Goal: Information Seeking & Learning: Understand process/instructions

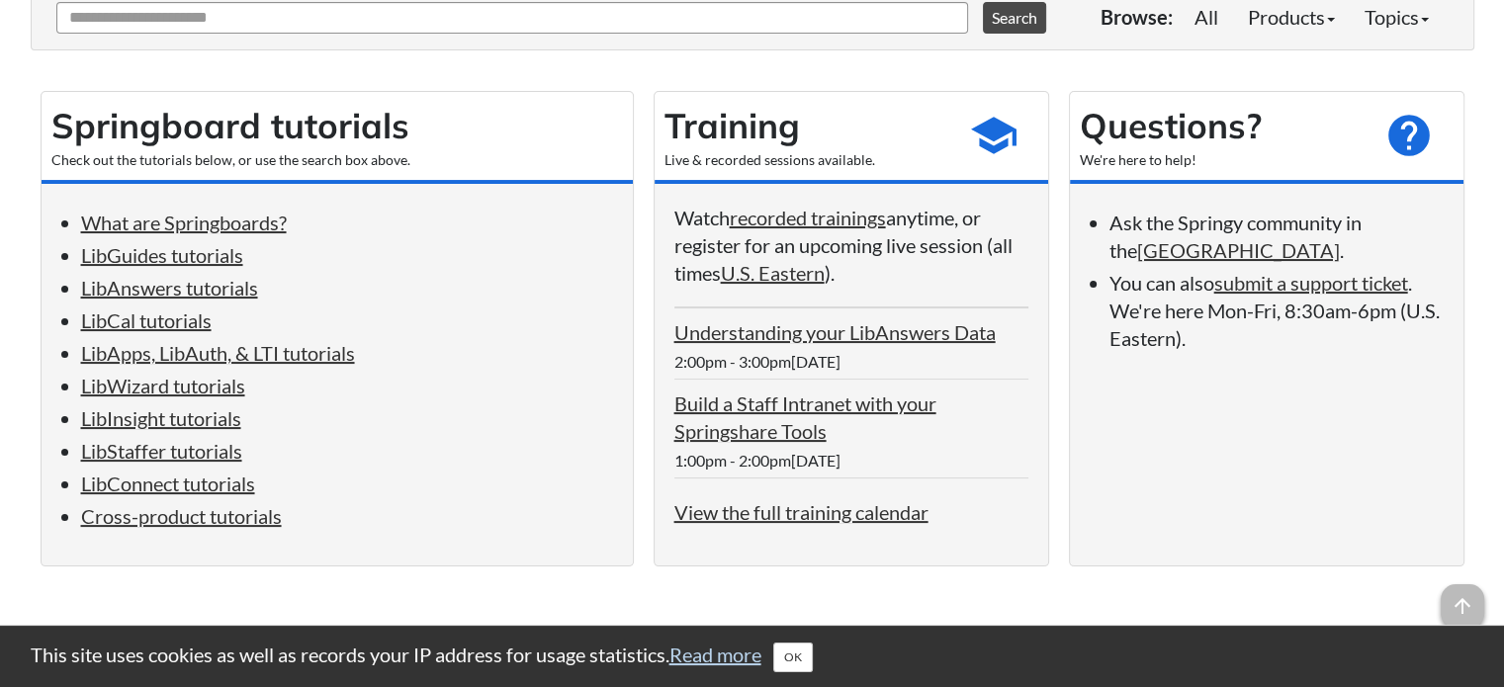
scroll to position [396, 0]
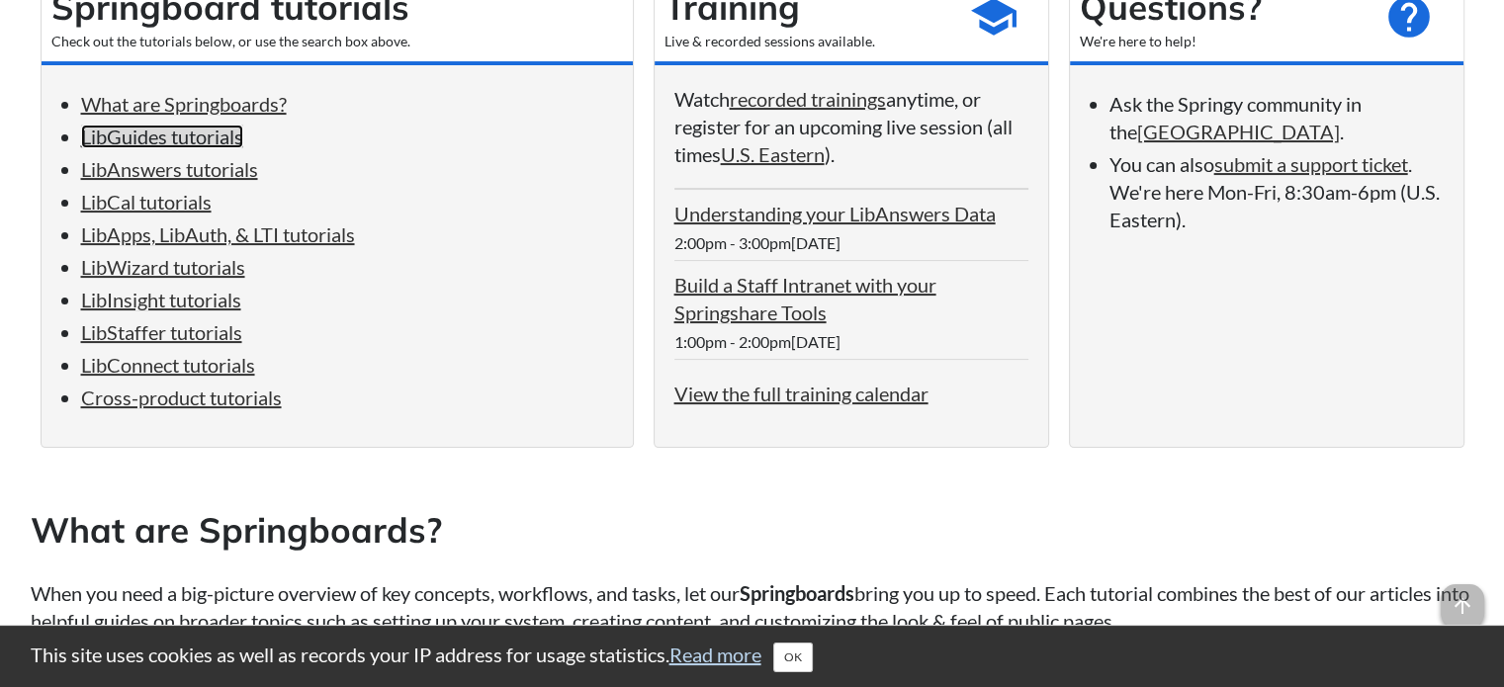
click at [131, 145] on link "LibGuides tutorials" at bounding box center [162, 137] width 162 height 24
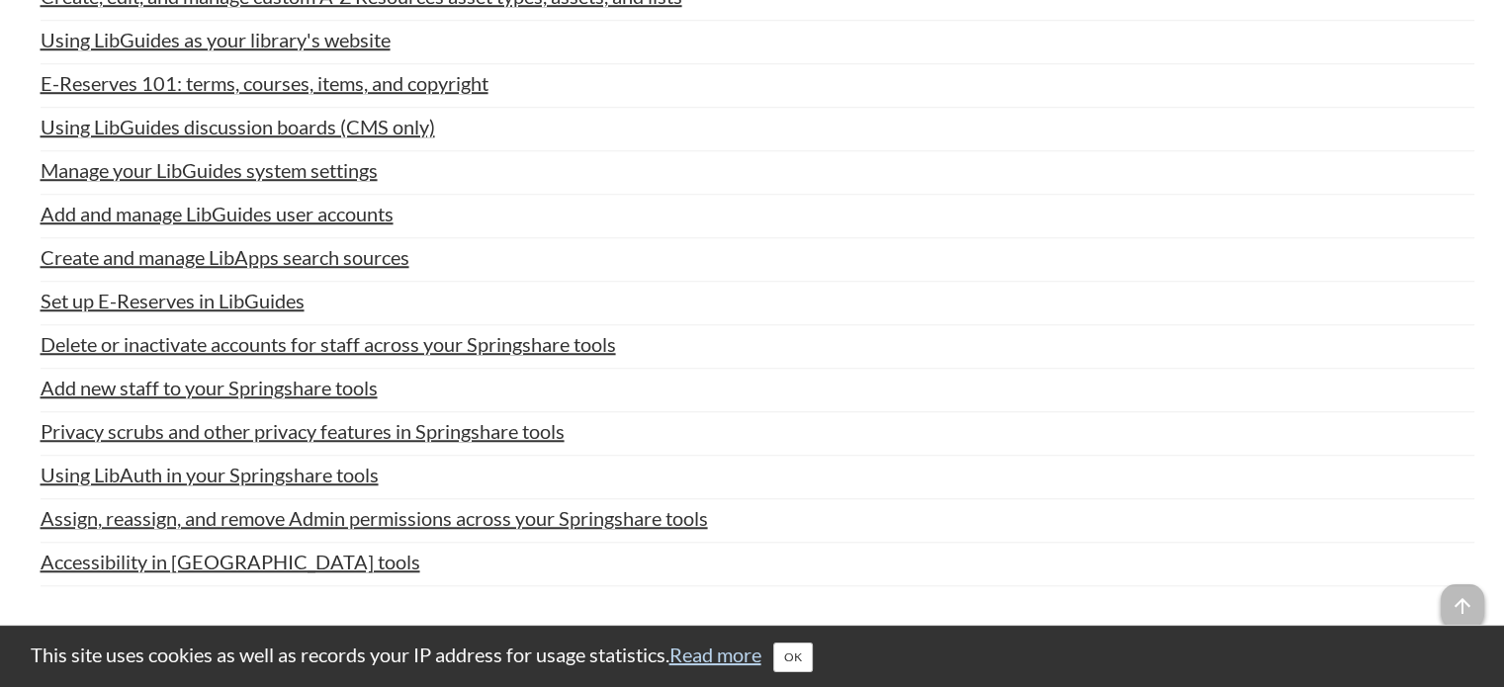
scroll to position [1370, 0]
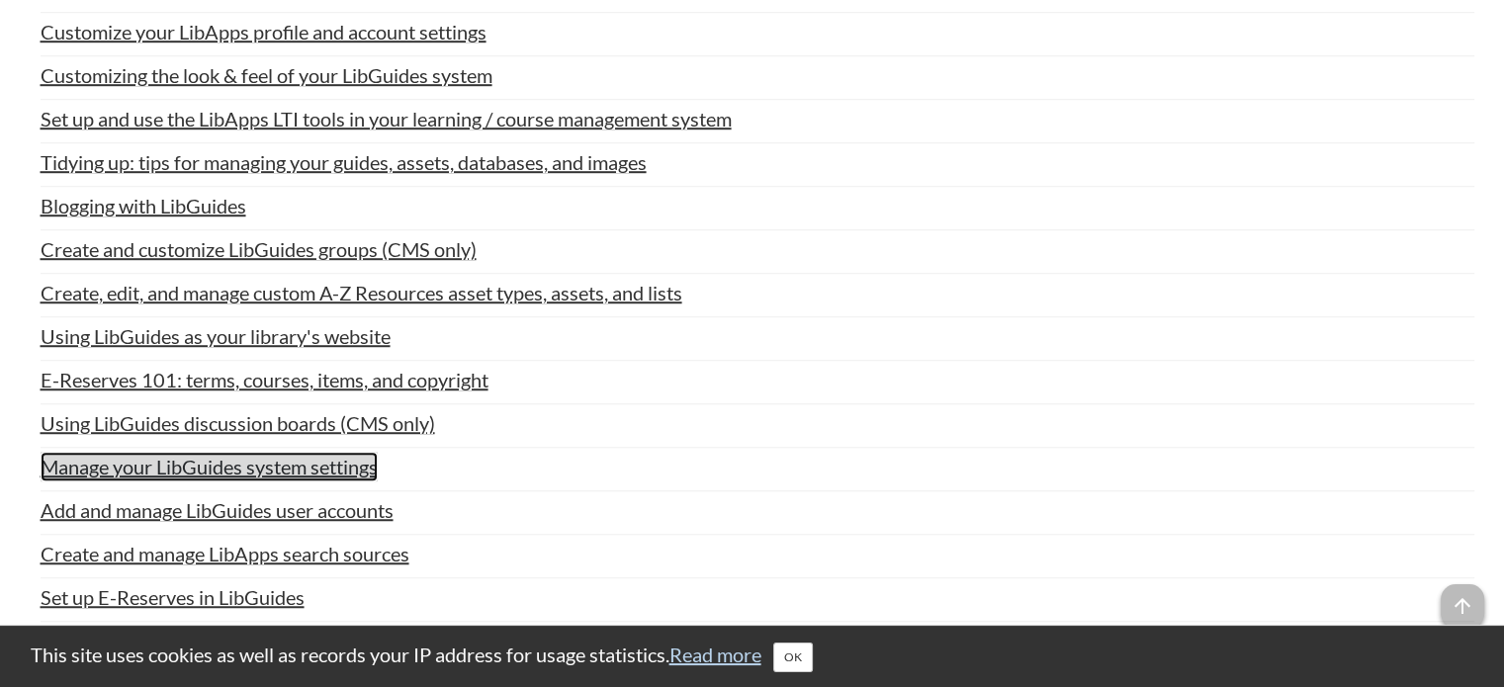
click at [311, 466] on link "Manage your LibGuides system settings" at bounding box center [209, 467] width 337 height 30
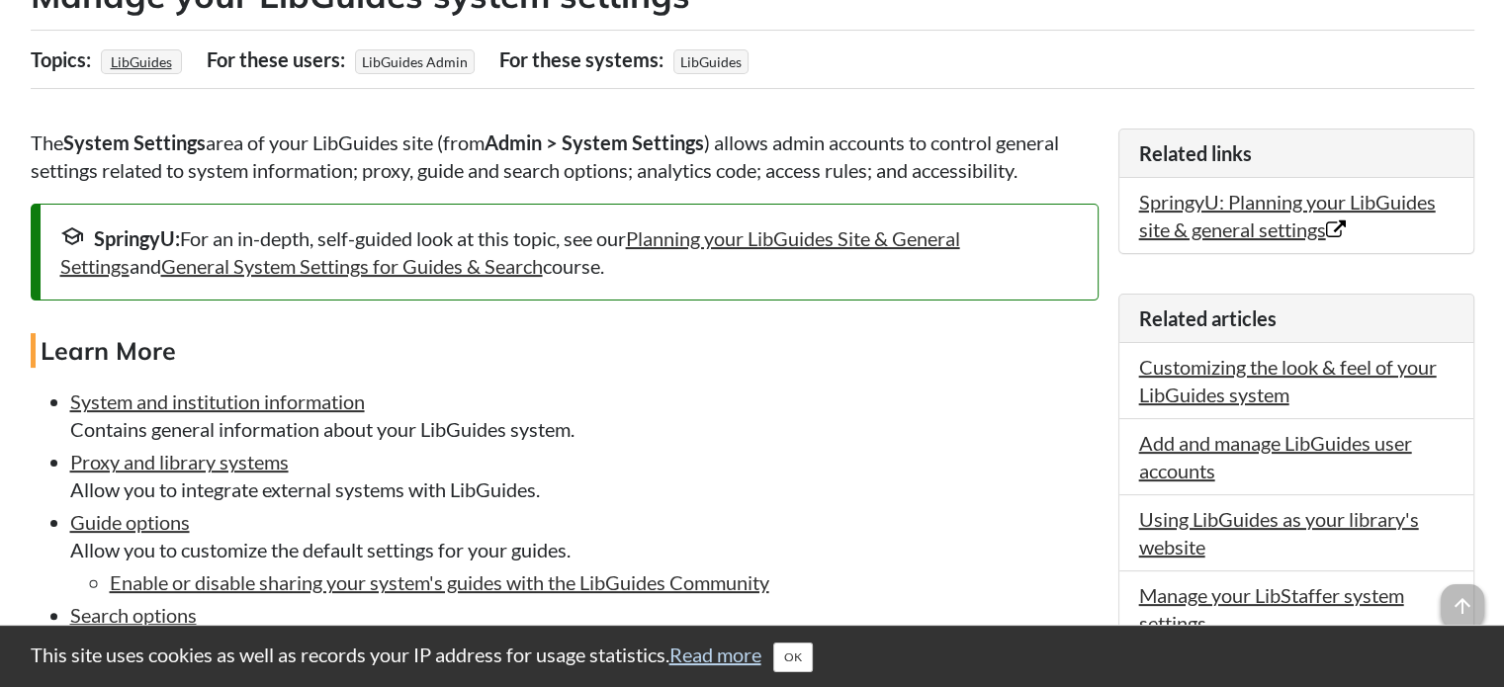
scroll to position [198, 0]
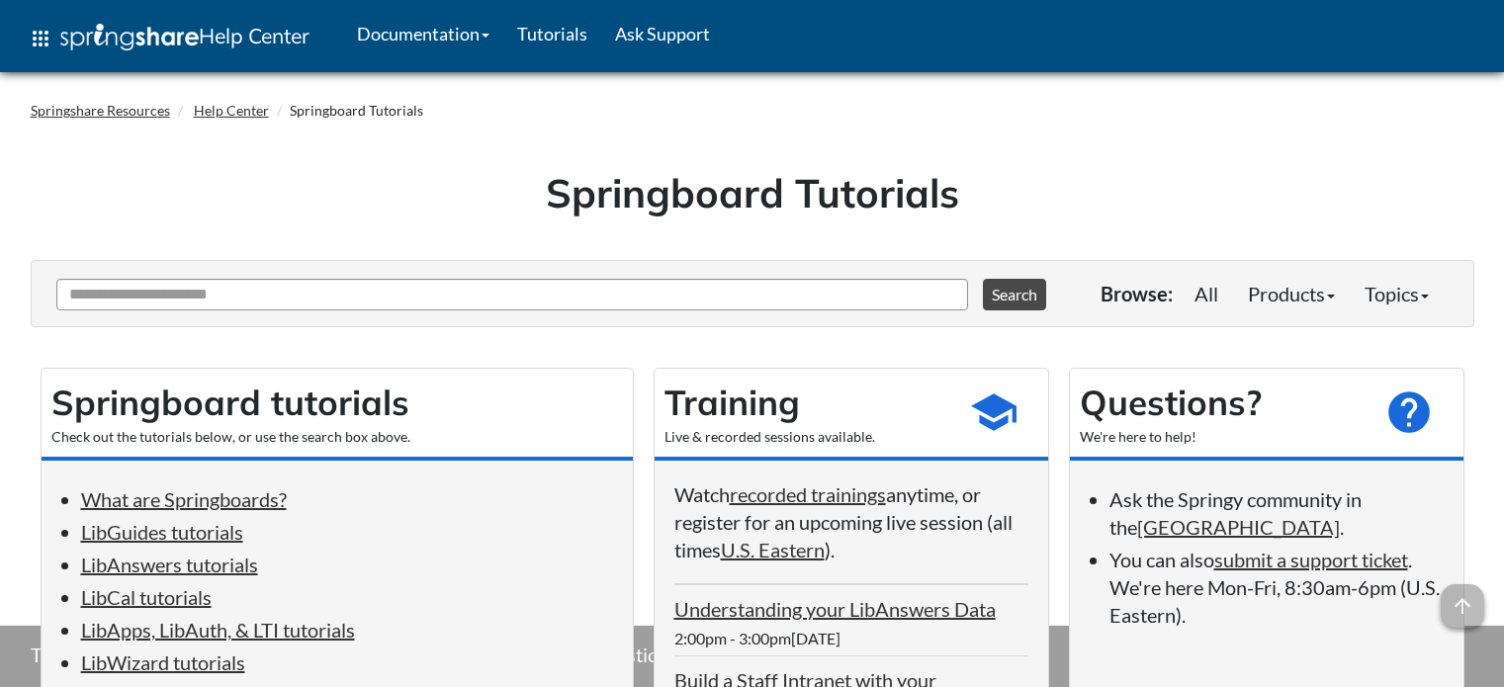
scroll to position [1370, 0]
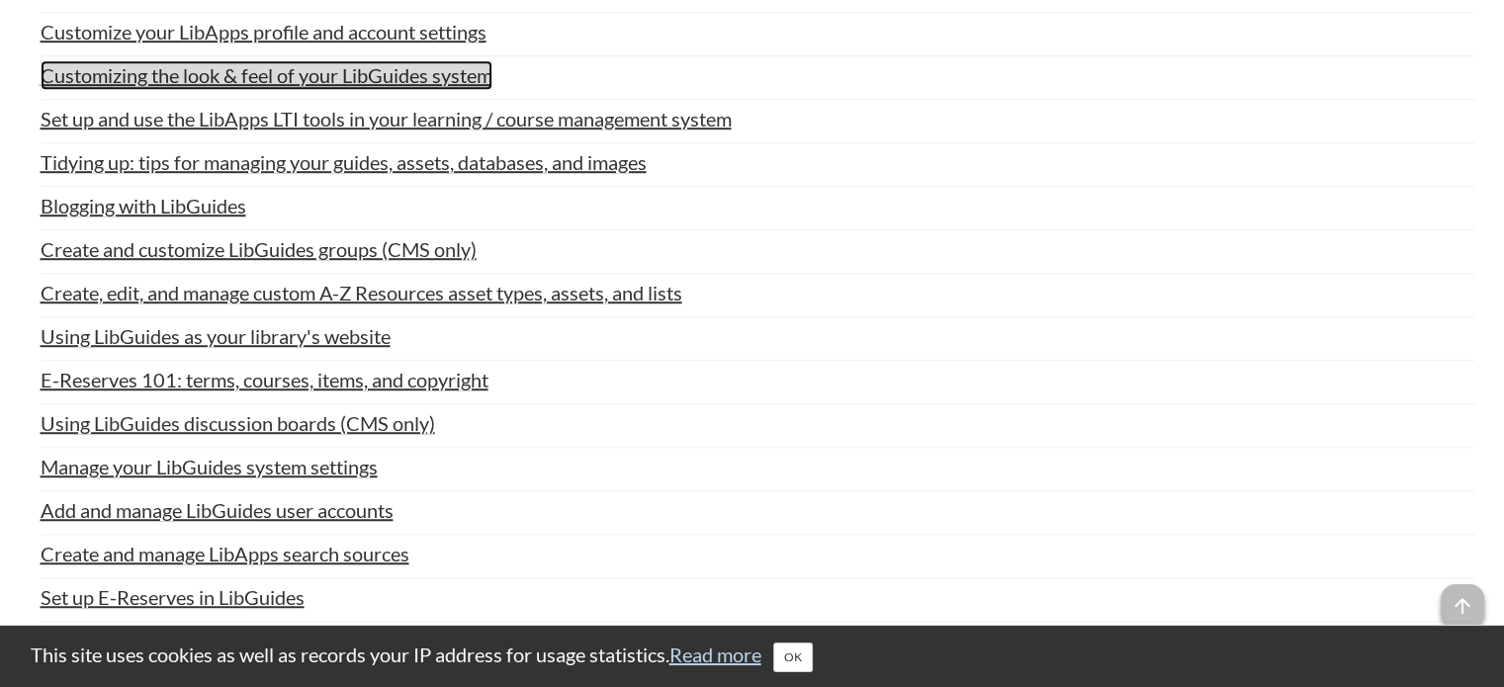
click at [320, 68] on link "Customizing the look & feel of your LibGuides system" at bounding box center [267, 75] width 452 height 30
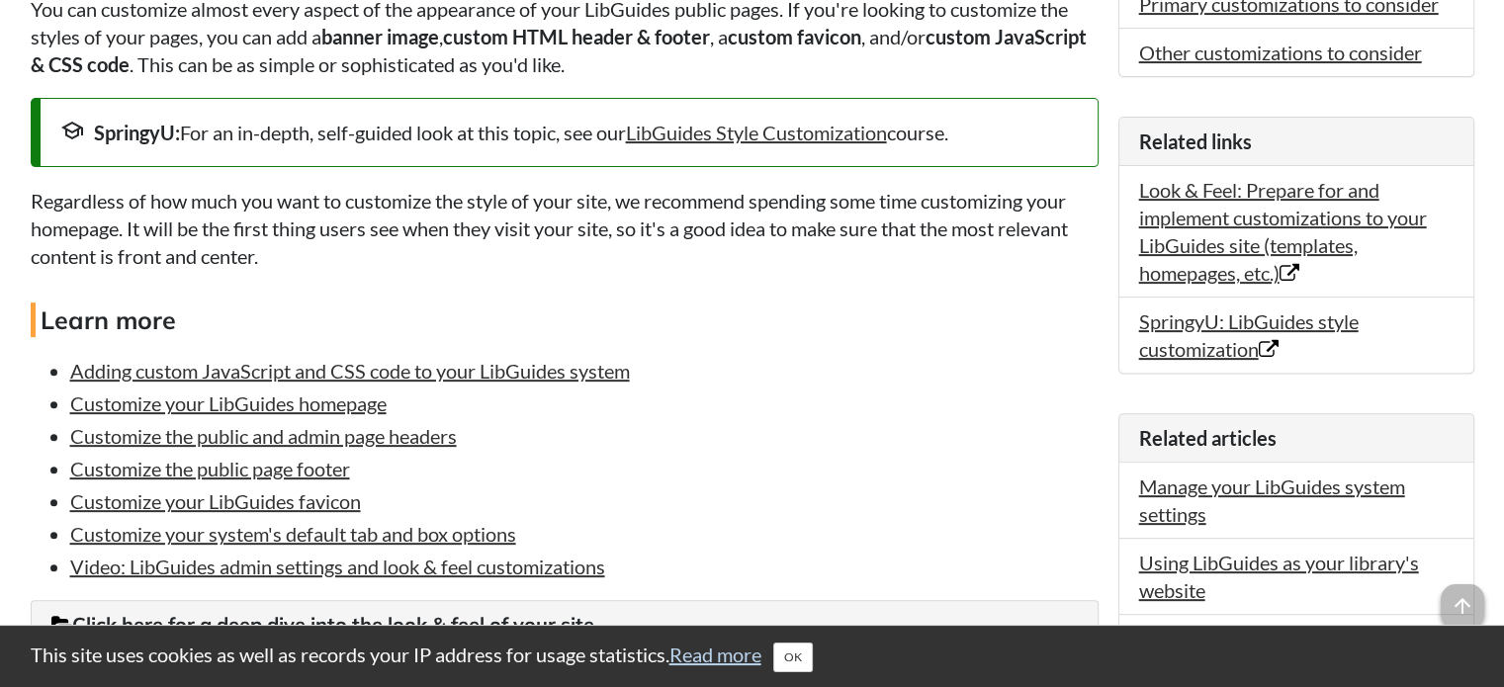
scroll to position [692, 0]
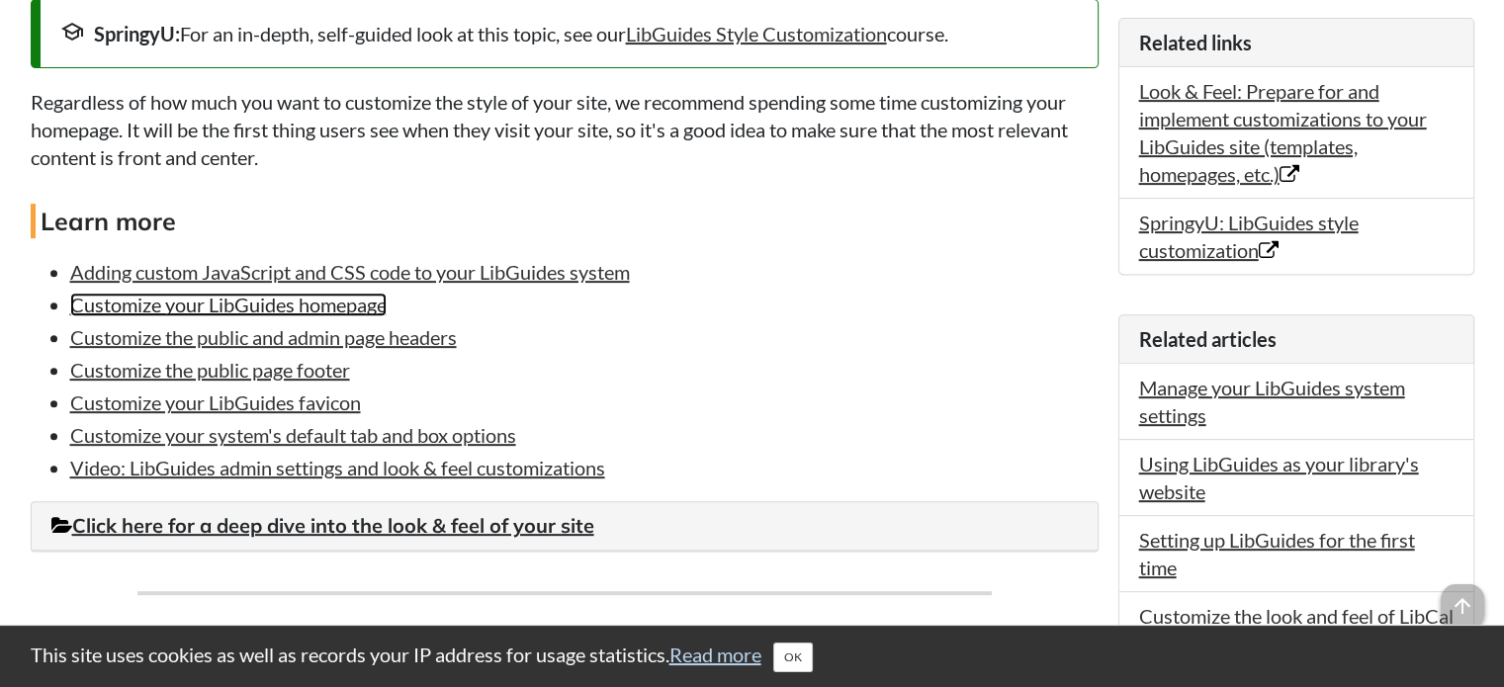
click at [247, 306] on link "Customize your LibGuides homepage" at bounding box center [228, 305] width 316 height 24
